Goal: Information Seeking & Learning: Learn about a topic

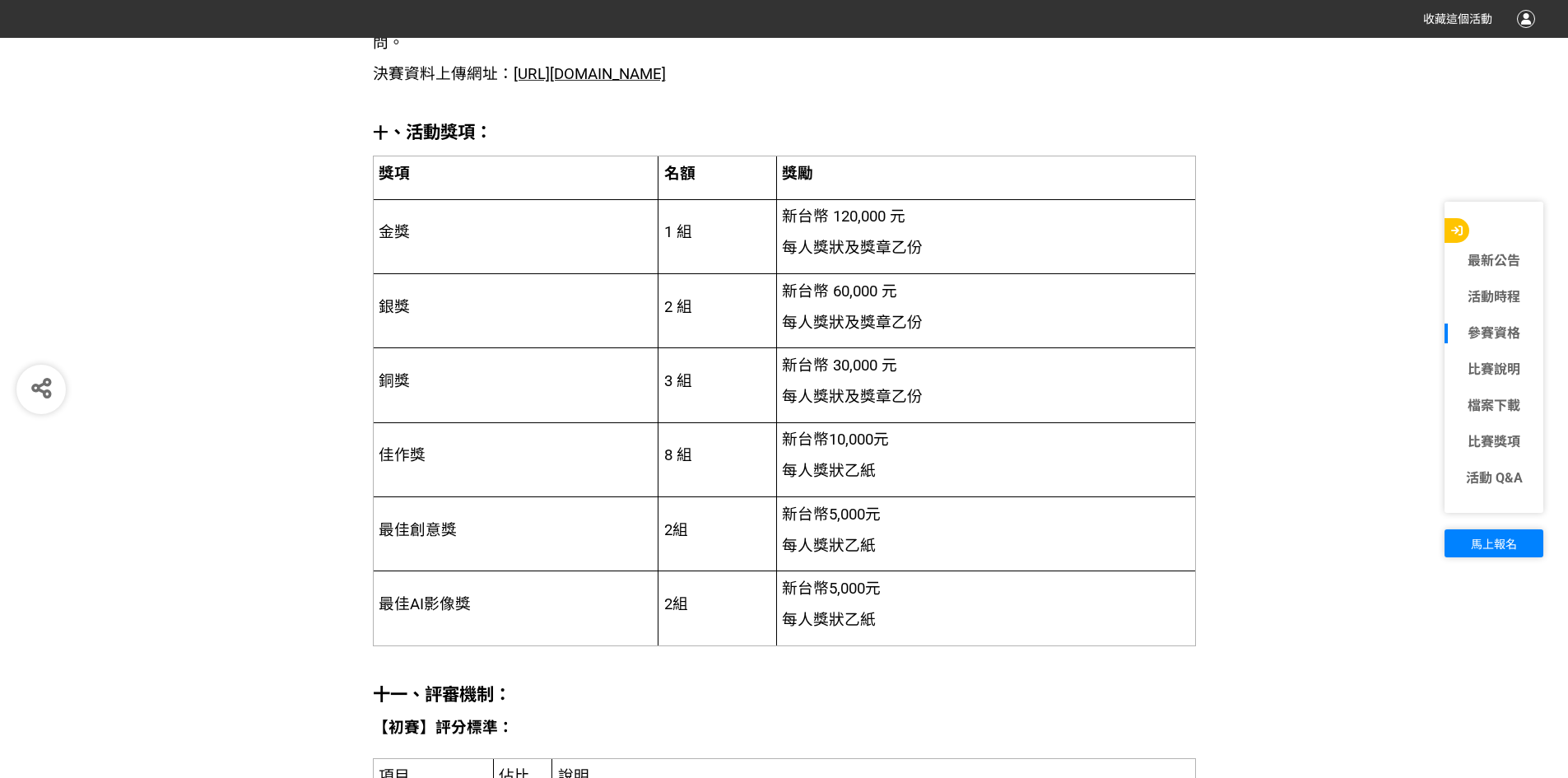
scroll to position [3210, 0]
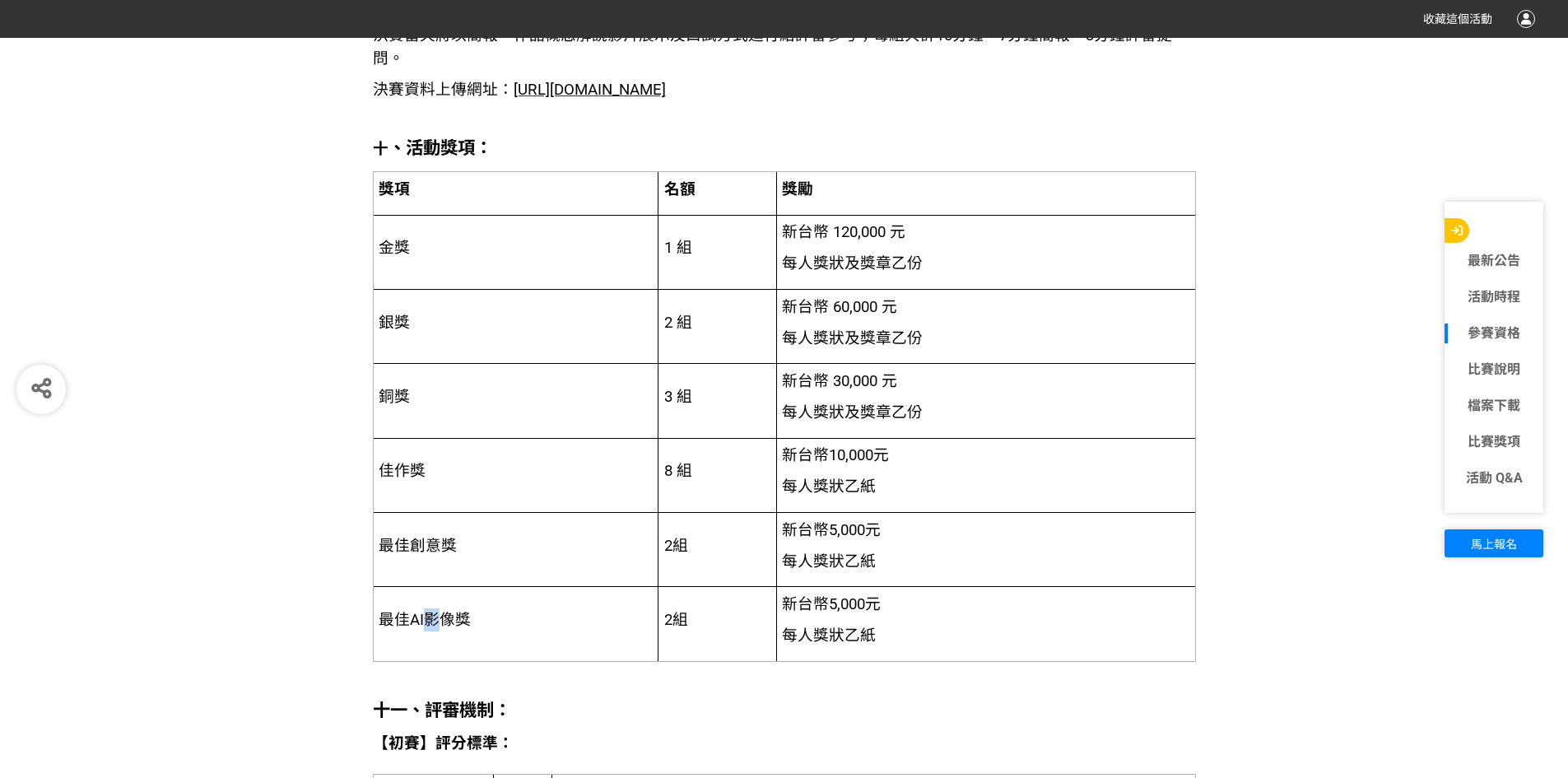
drag, startPoint x: 423, startPoint y: 627, endPoint x: 445, endPoint y: 622, distance: 22.6
click at [445, 622] on span "最佳AI影像獎" at bounding box center [424, 619] width 93 height 18
click at [478, 616] on p "最佳AI影像獎" at bounding box center [515, 619] width 273 height 23
drag, startPoint x: 391, startPoint y: 622, endPoint x: 630, endPoint y: 617, distance: 239.1
click at [532, 614] on p "最佳AI影像獎" at bounding box center [515, 619] width 273 height 23
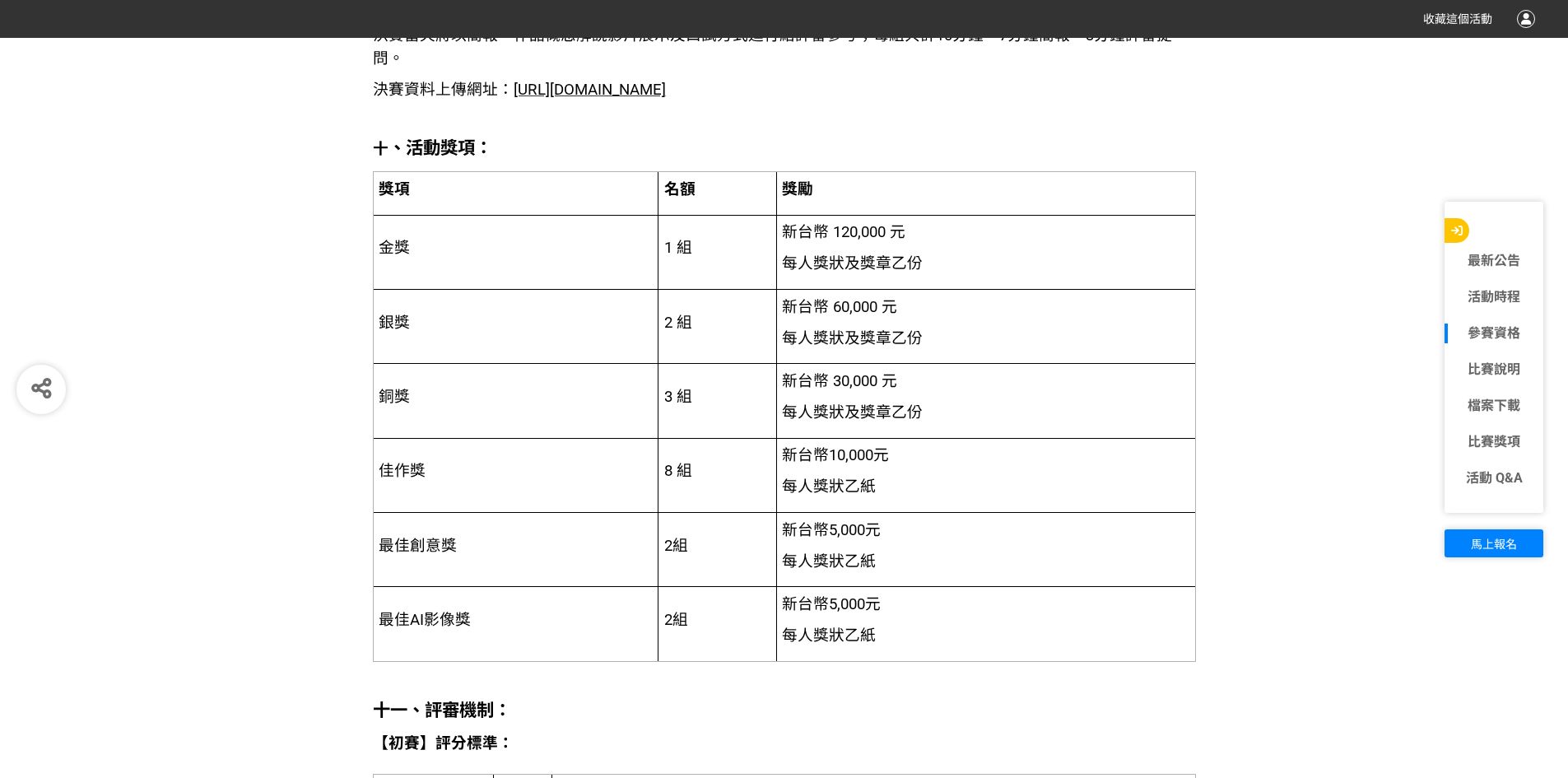
click at [701, 608] on p "2組" at bounding box center [718, 619] width 106 height 23
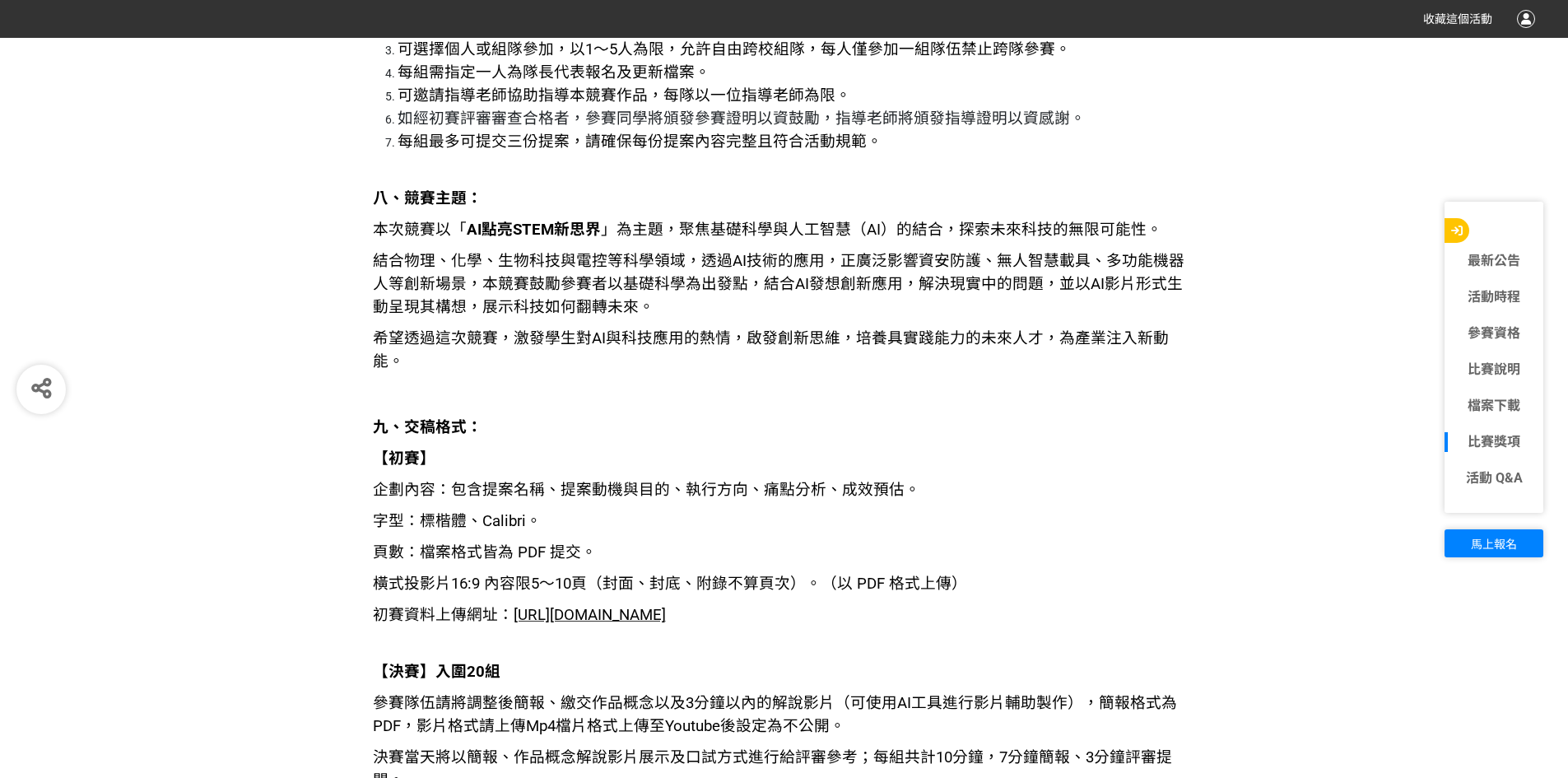
scroll to position [2470, 0]
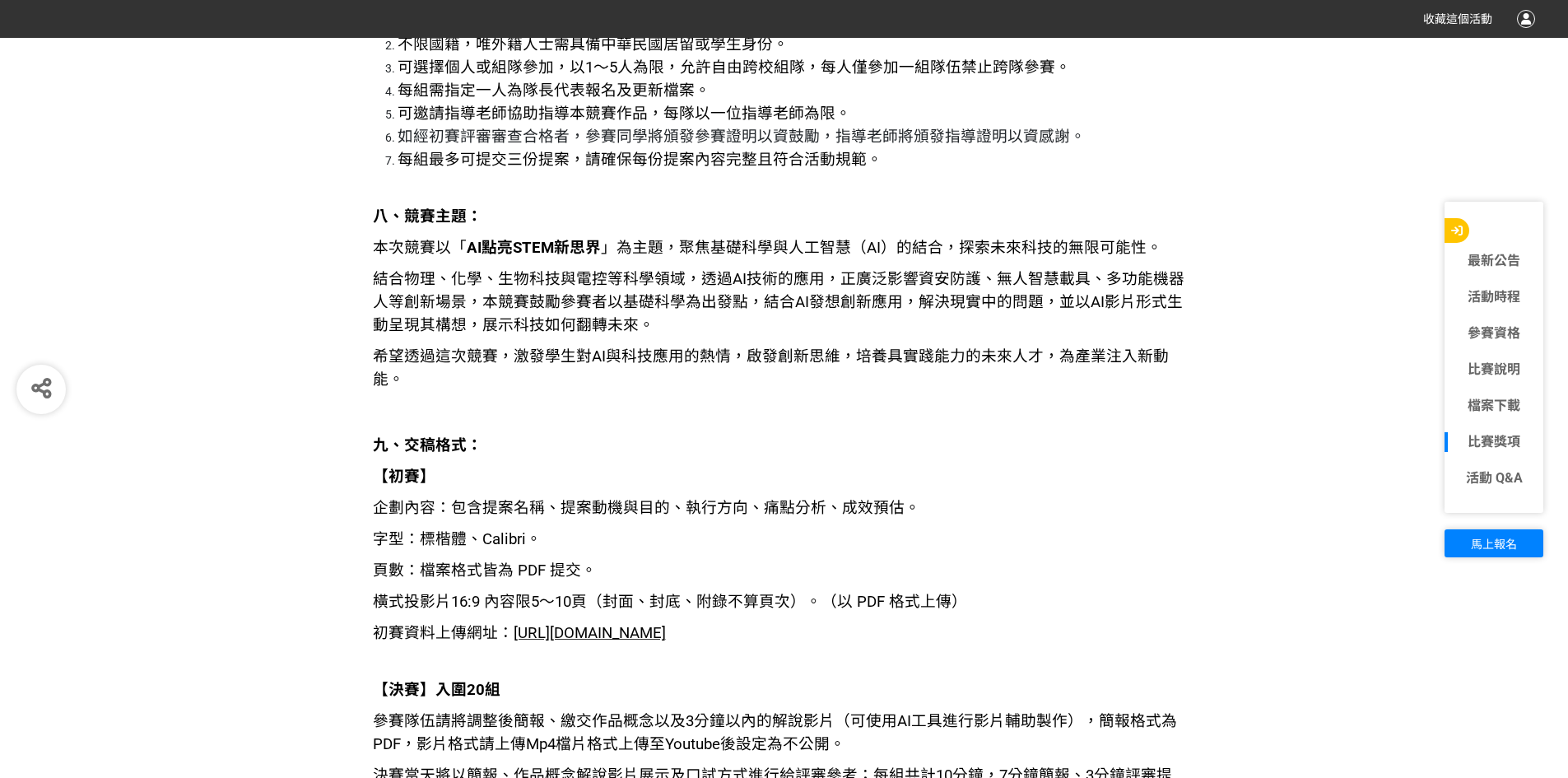
click at [666, 624] on span "[URL][DOMAIN_NAME]" at bounding box center [589, 633] width 152 height 18
drag, startPoint x: 485, startPoint y: 510, endPoint x: 578, endPoint y: 517, distance: 93.3
click at [568, 528] on p "字型：標楷體、Calibri。" at bounding box center [784, 539] width 823 height 23
click at [658, 528] on p "字型：標楷體、Calibri。" at bounding box center [784, 539] width 823 height 23
drag, startPoint x: 731, startPoint y: 496, endPoint x: 943, endPoint y: 510, distance: 212.5
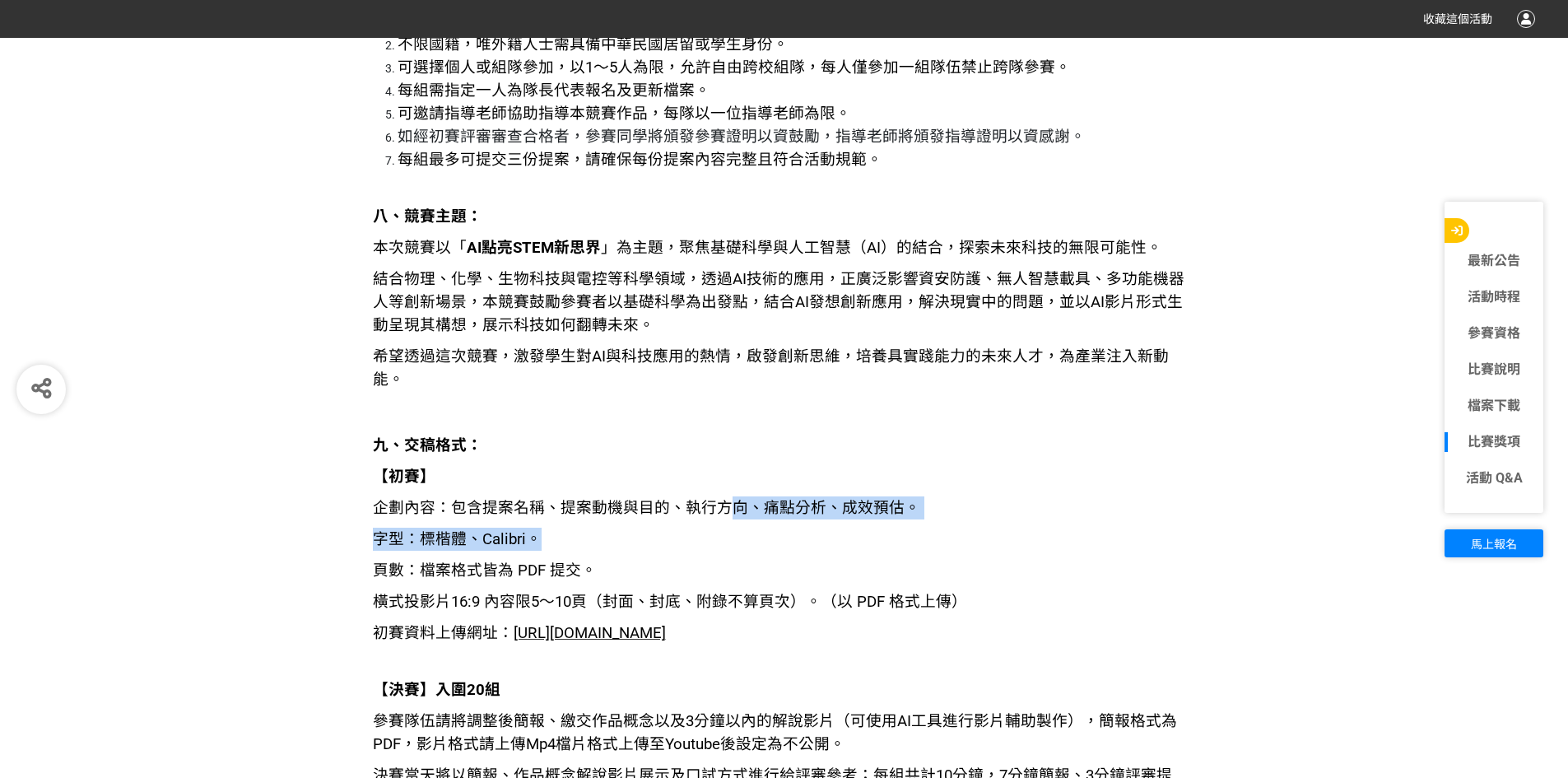
click at [943, 528] on p "字型：標楷體、Calibri。" at bounding box center [784, 539] width 823 height 23
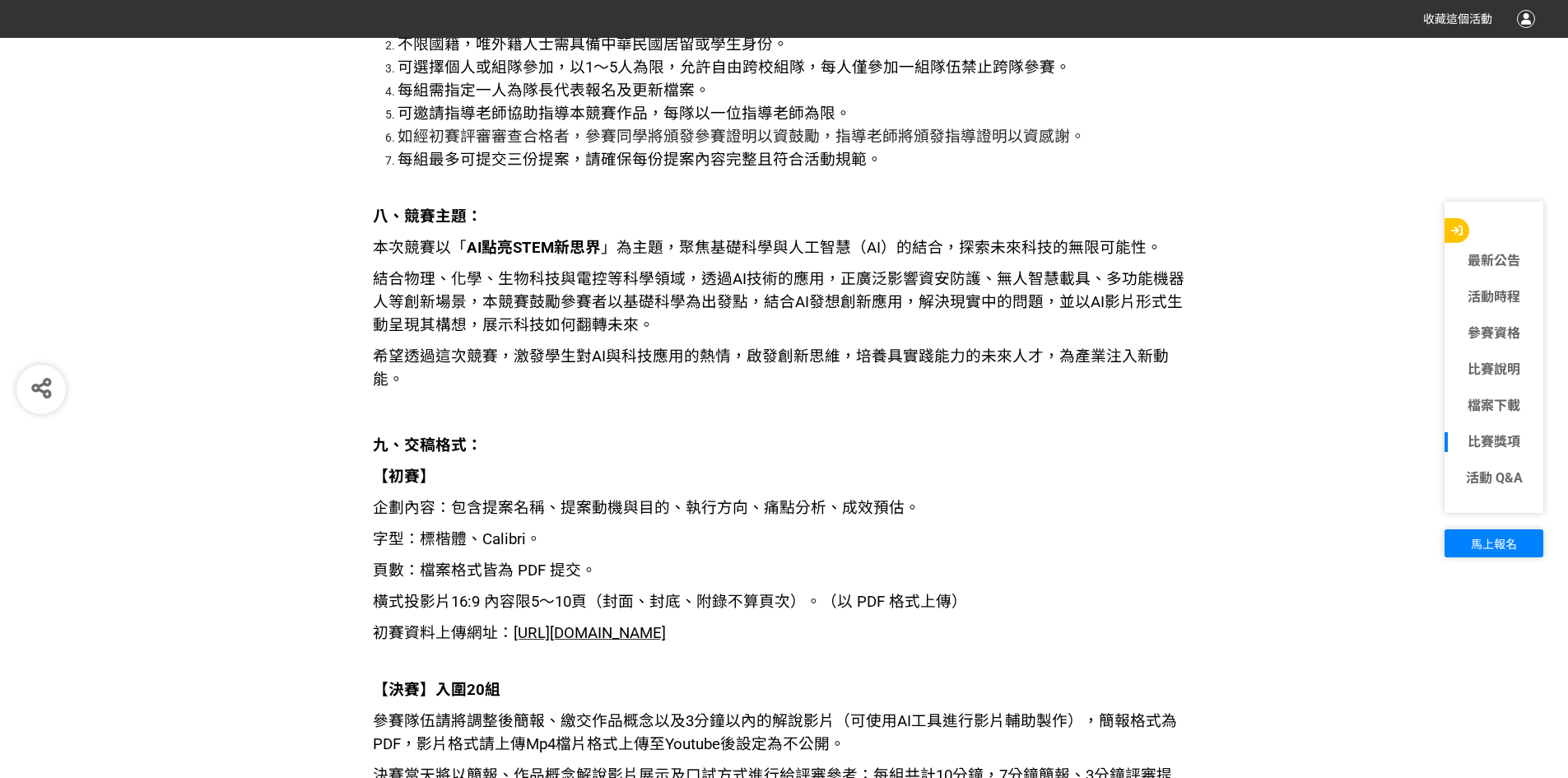
drag, startPoint x: 943, startPoint y: 510, endPoint x: 916, endPoint y: 515, distance: 27.5
click at [916, 528] on p "字型：標楷體、Calibri。" at bounding box center [784, 539] width 823 height 23
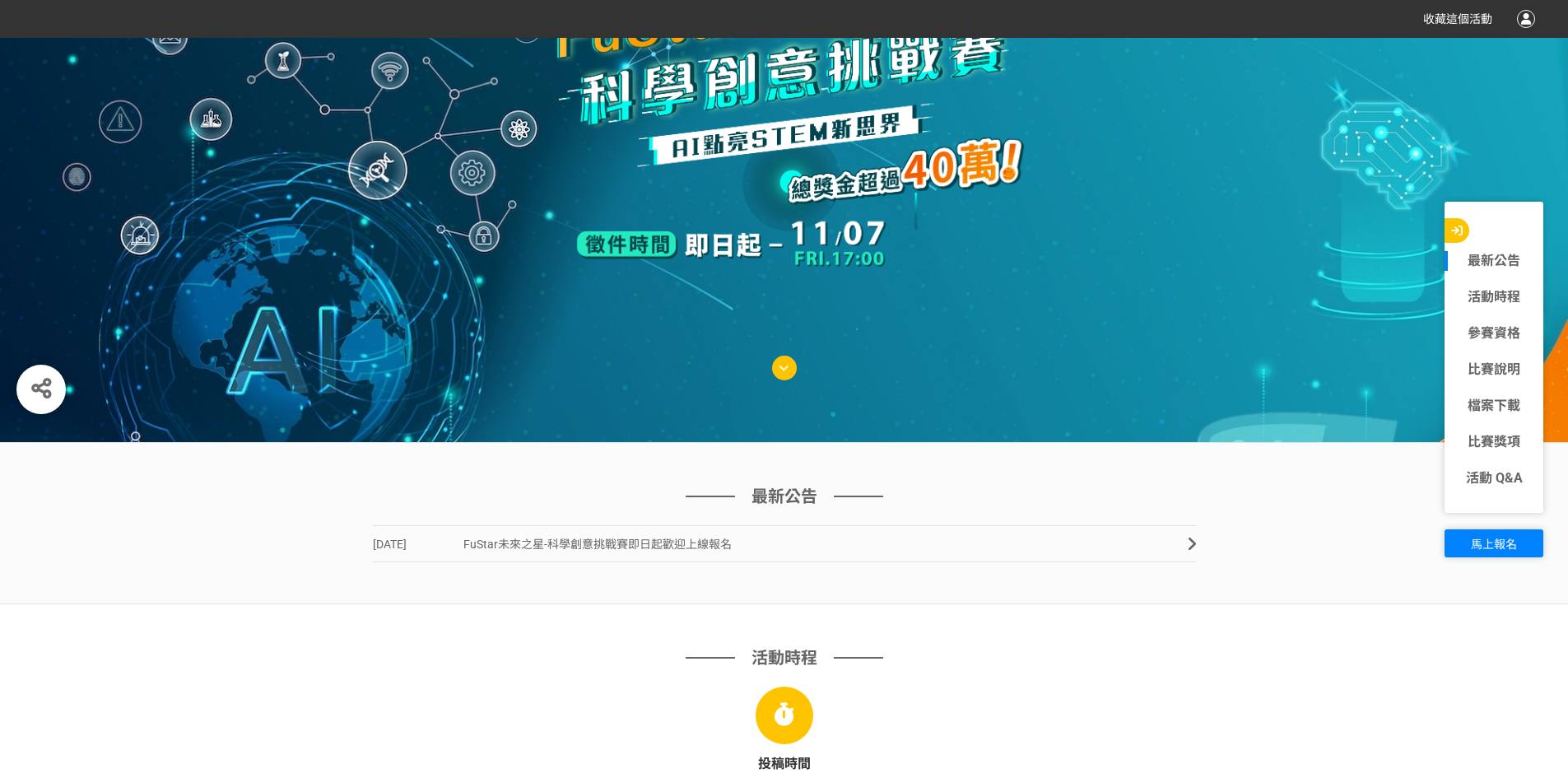
scroll to position [0, 0]
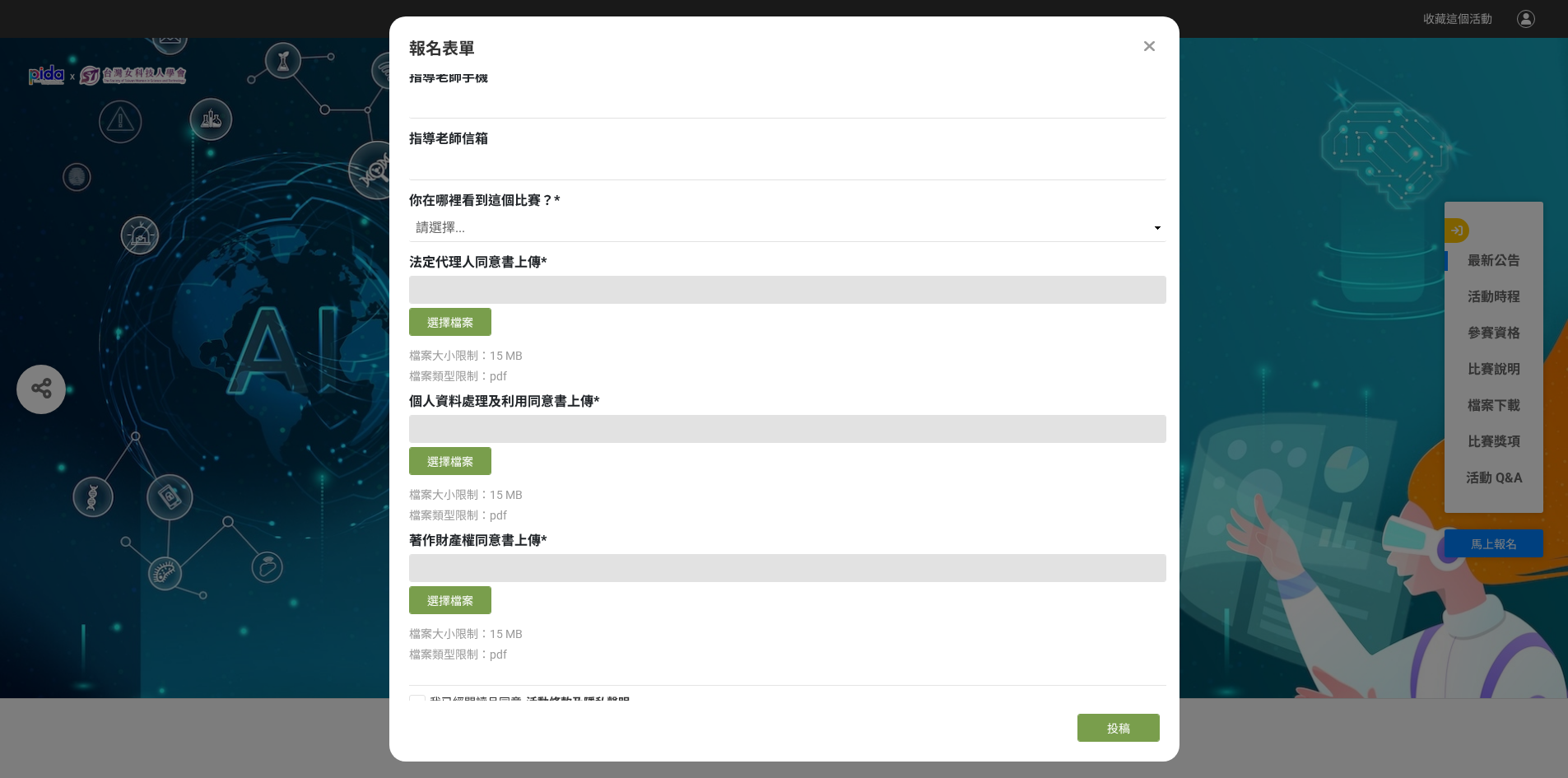
scroll to position [1011, 0]
